Goal: Task Accomplishment & Management: Use online tool/utility

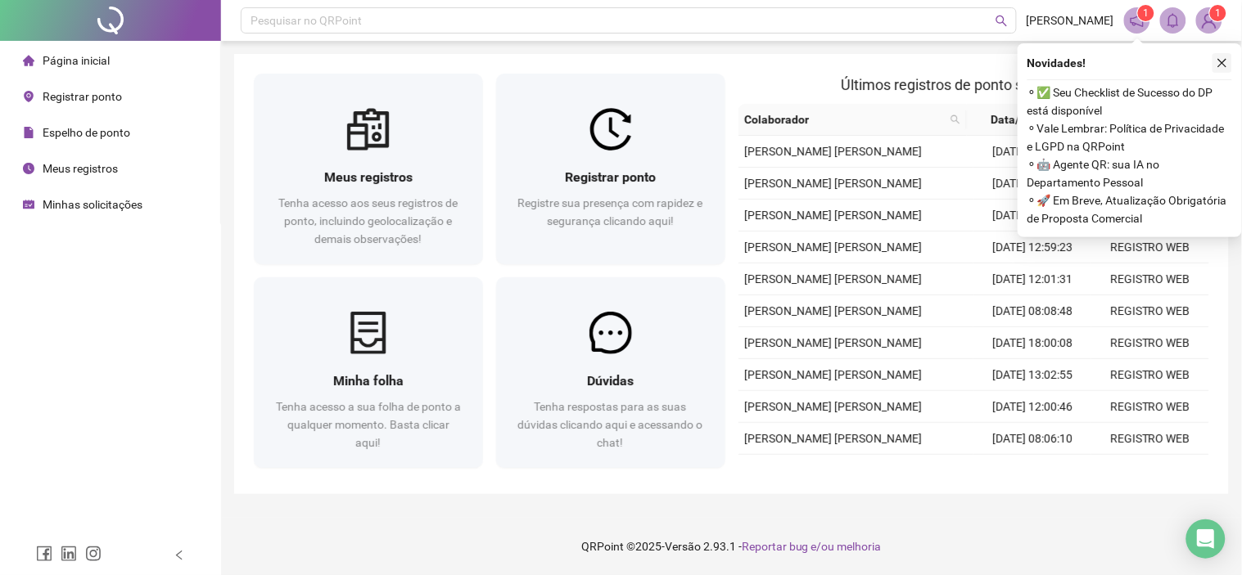
click at [1218, 61] on icon "close" at bounding box center [1221, 62] width 11 height 11
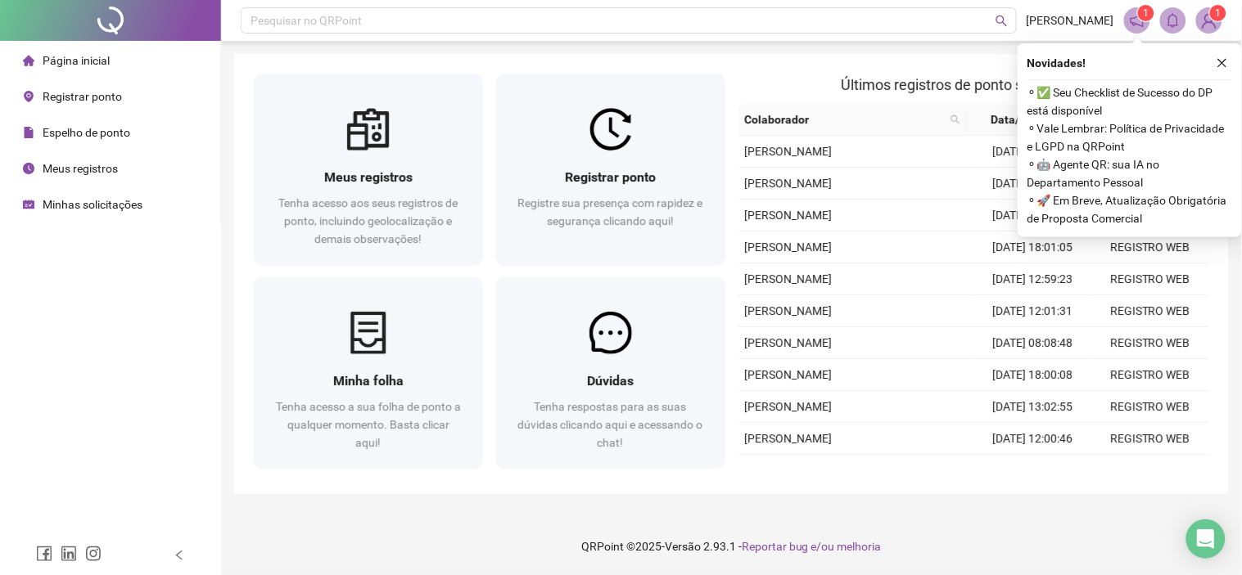
click at [1216, 68] on icon "close" at bounding box center [1221, 62] width 11 height 11
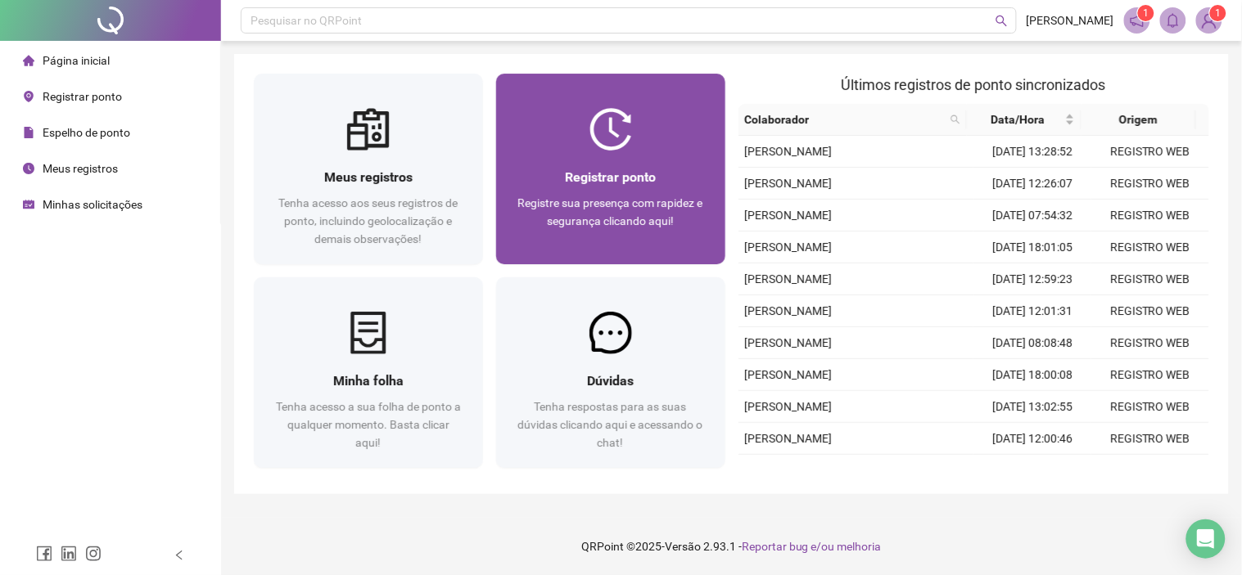
click at [551, 180] on div "Registrar ponto" at bounding box center [611, 177] width 190 height 20
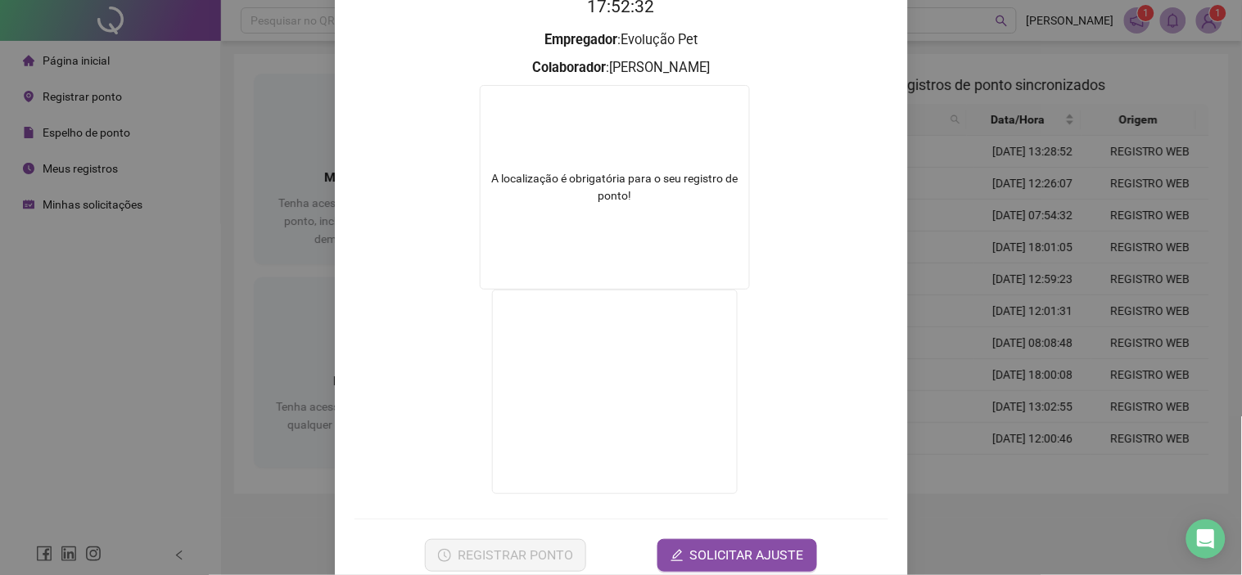
scroll to position [182, 0]
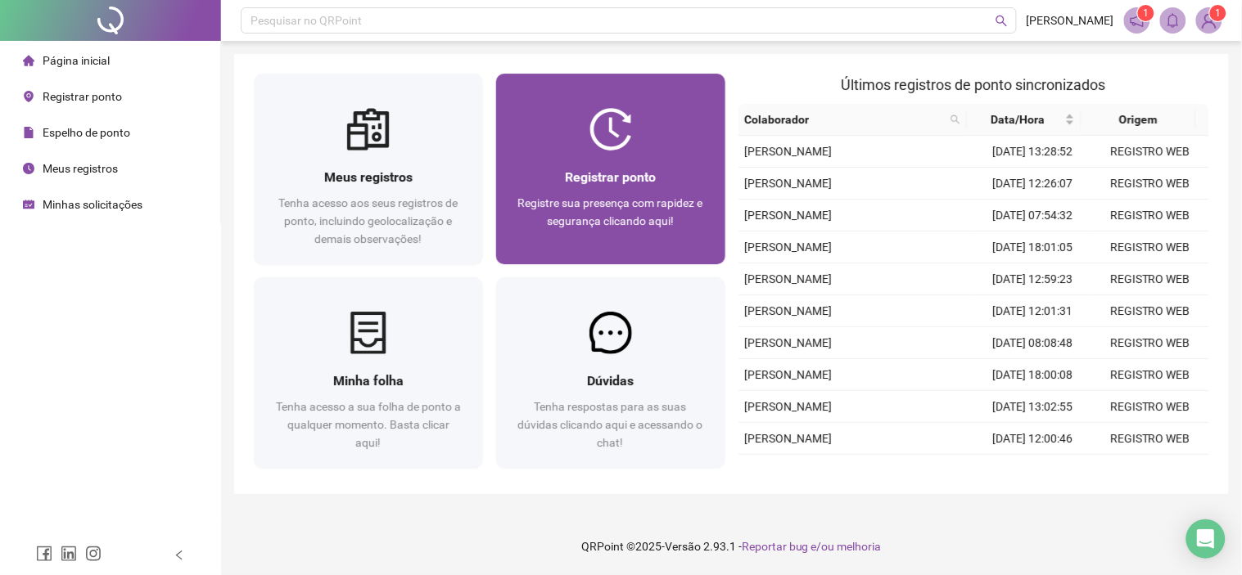
click at [683, 198] on span "Registre sua presença com rapidez e segurança clicando aqui!" at bounding box center [610, 211] width 185 height 31
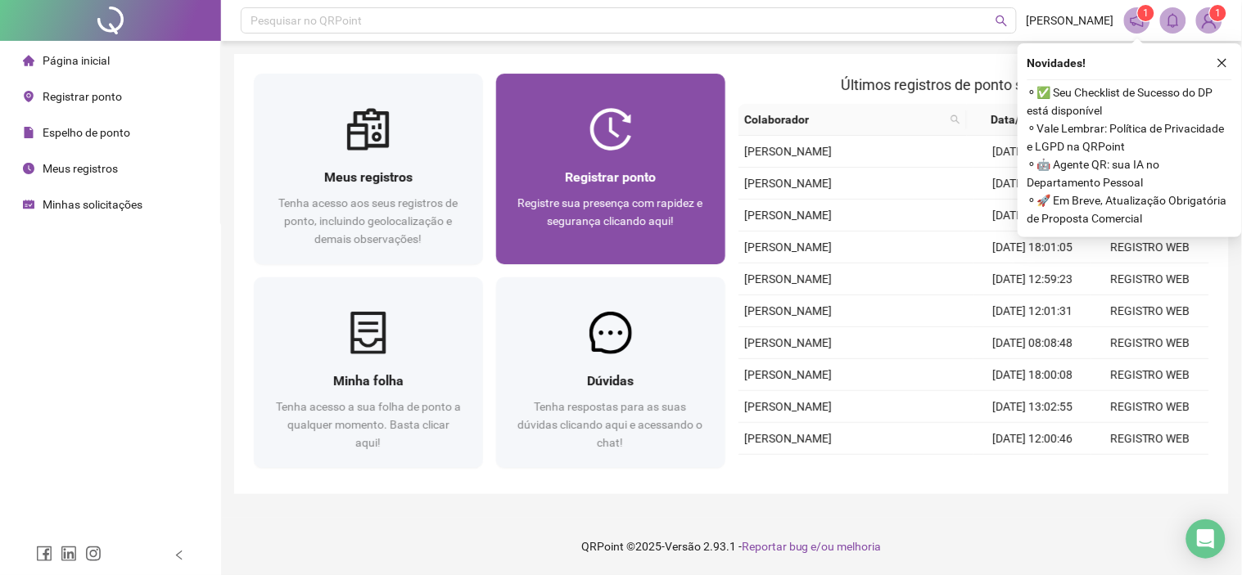
click at [619, 150] on img at bounding box center [610, 129] width 43 height 43
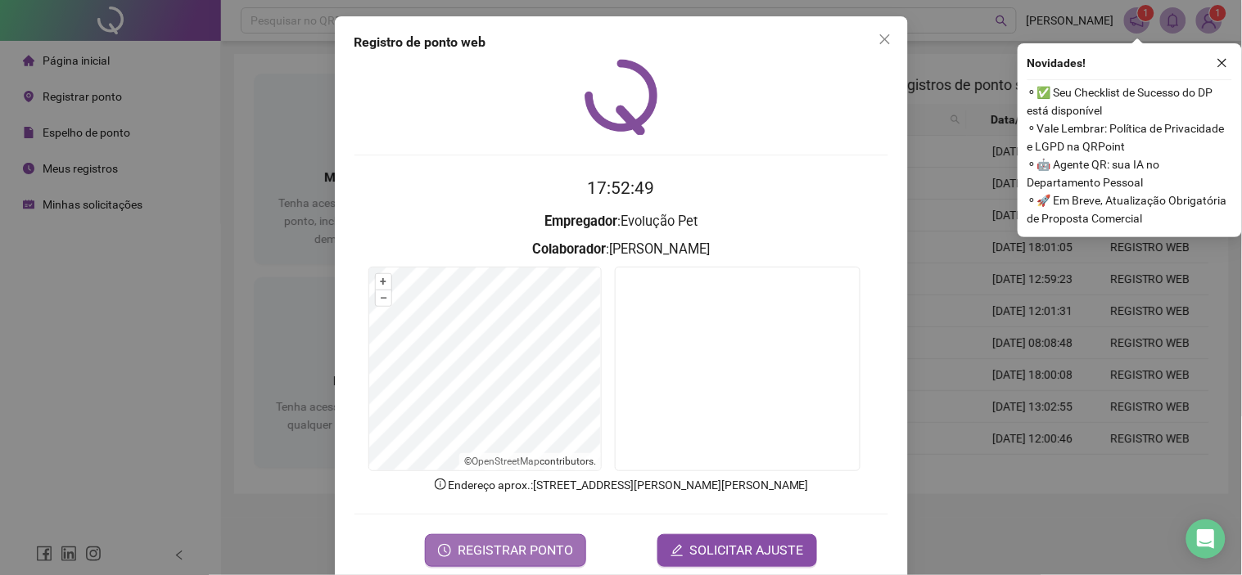
click at [518, 543] on span "REGISTRAR PONTO" at bounding box center [515, 551] width 115 height 20
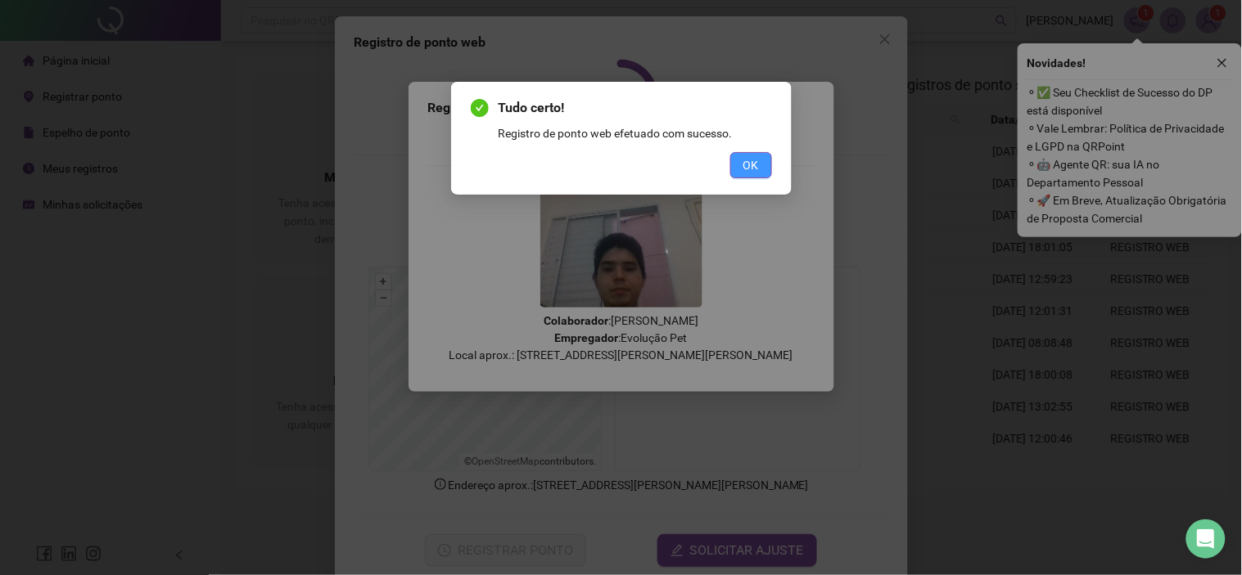
click at [765, 156] on button "OK" at bounding box center [751, 165] width 42 height 26
